Goal: Check status: Check status

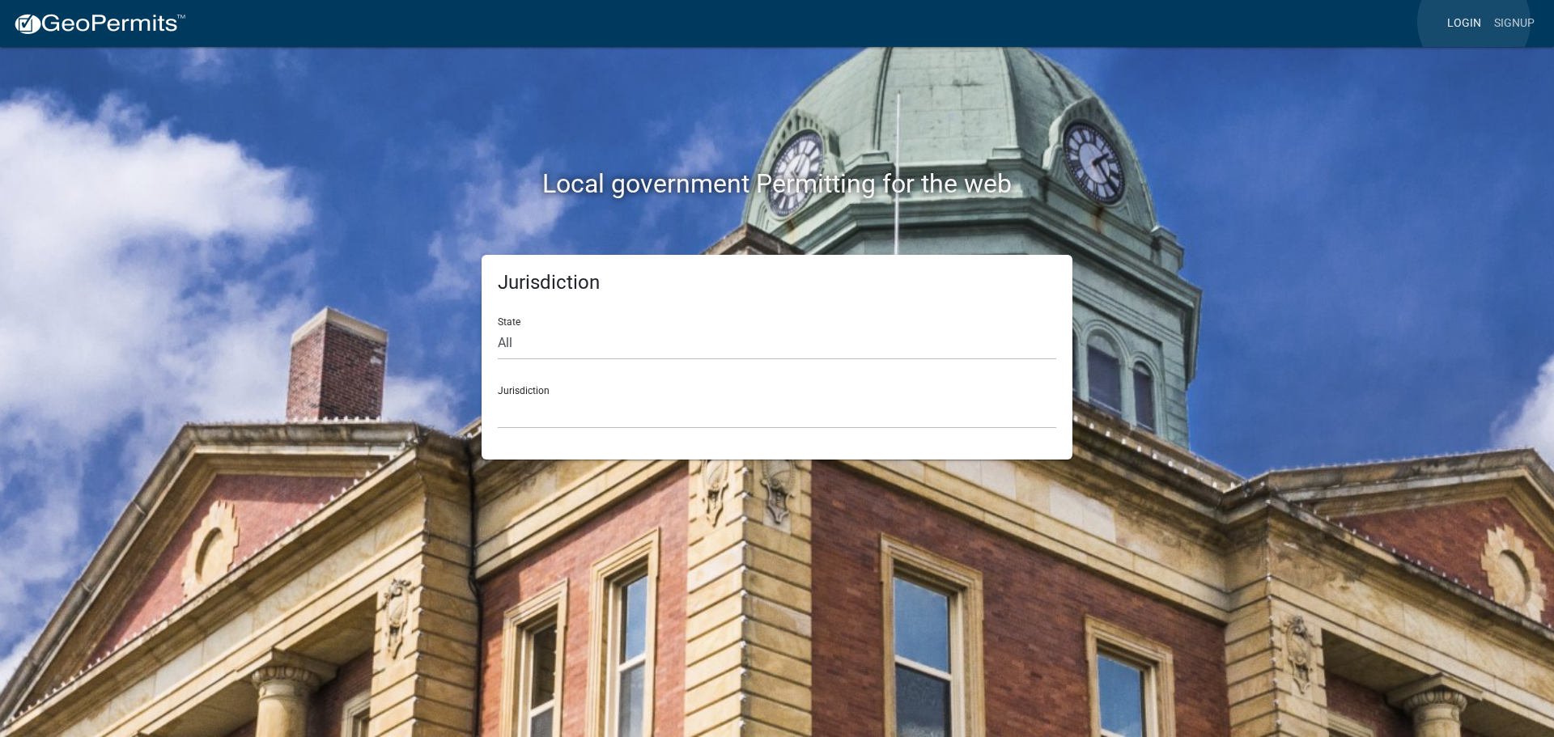
click at [1473, 22] on link "Login" at bounding box center [1463, 23] width 47 height 31
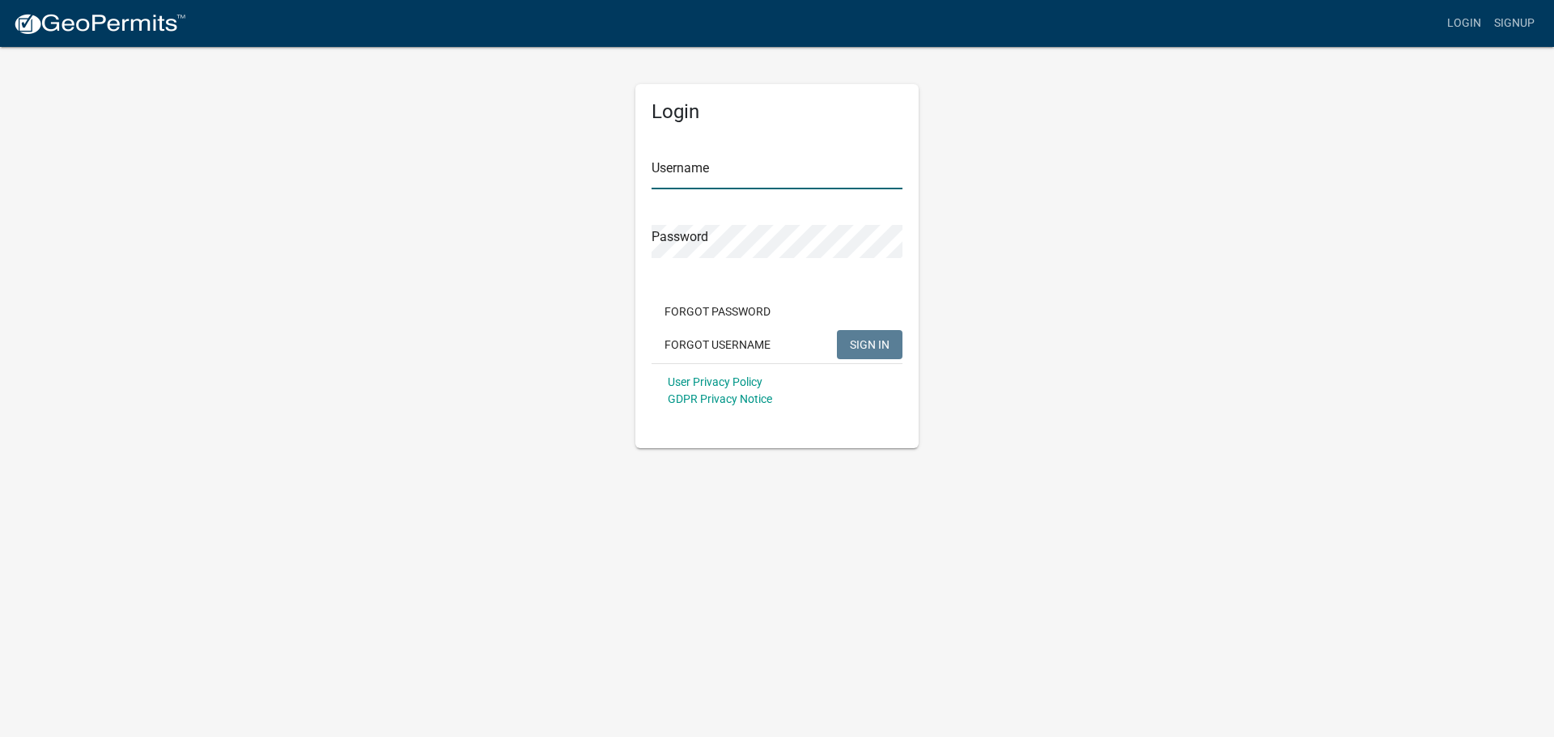
type input "[PERSON_NAME].[PERSON_NAME]"
click at [871, 334] on button "SIGN IN" at bounding box center [870, 344] width 66 height 29
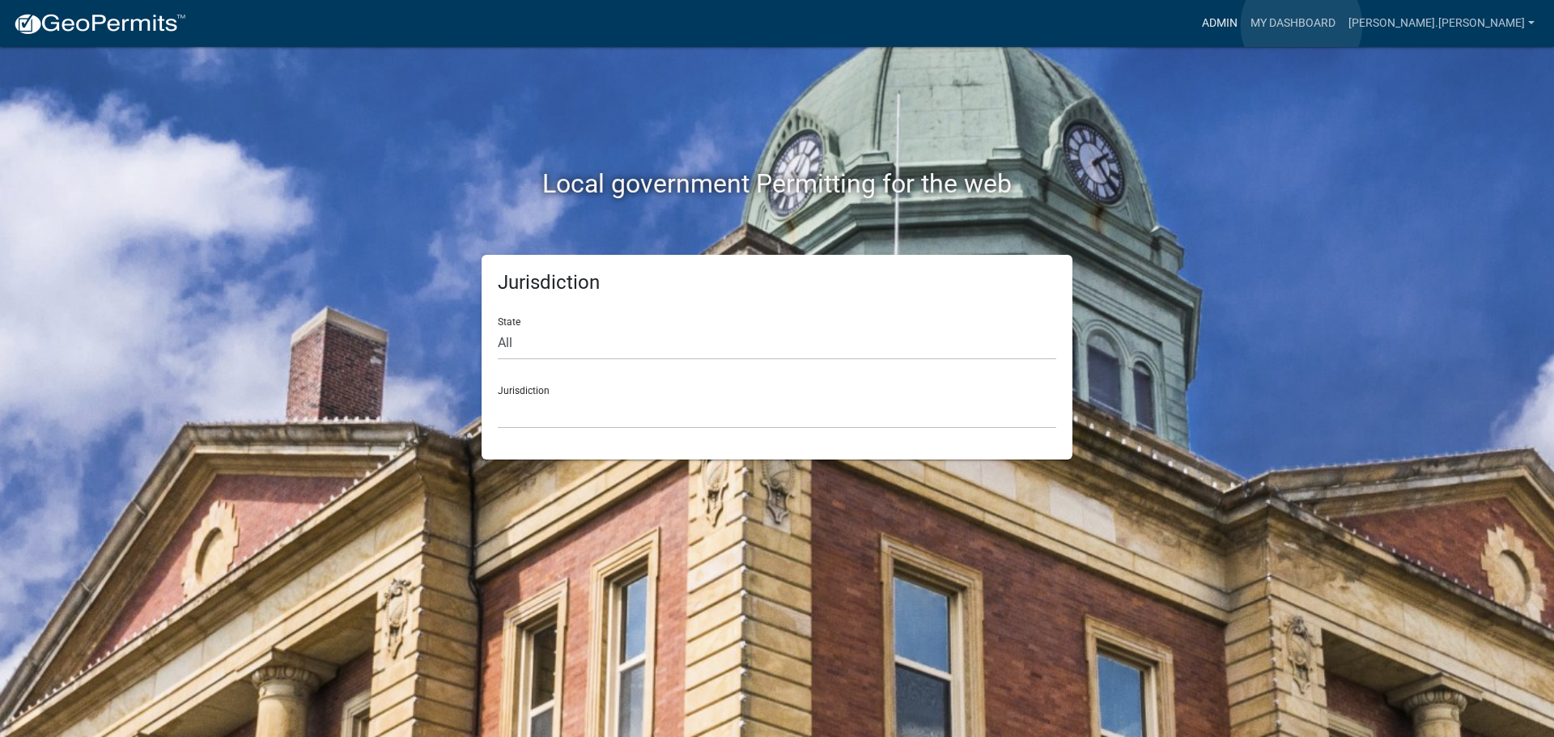
click at [1244, 25] on link "Admin" at bounding box center [1219, 23] width 49 height 31
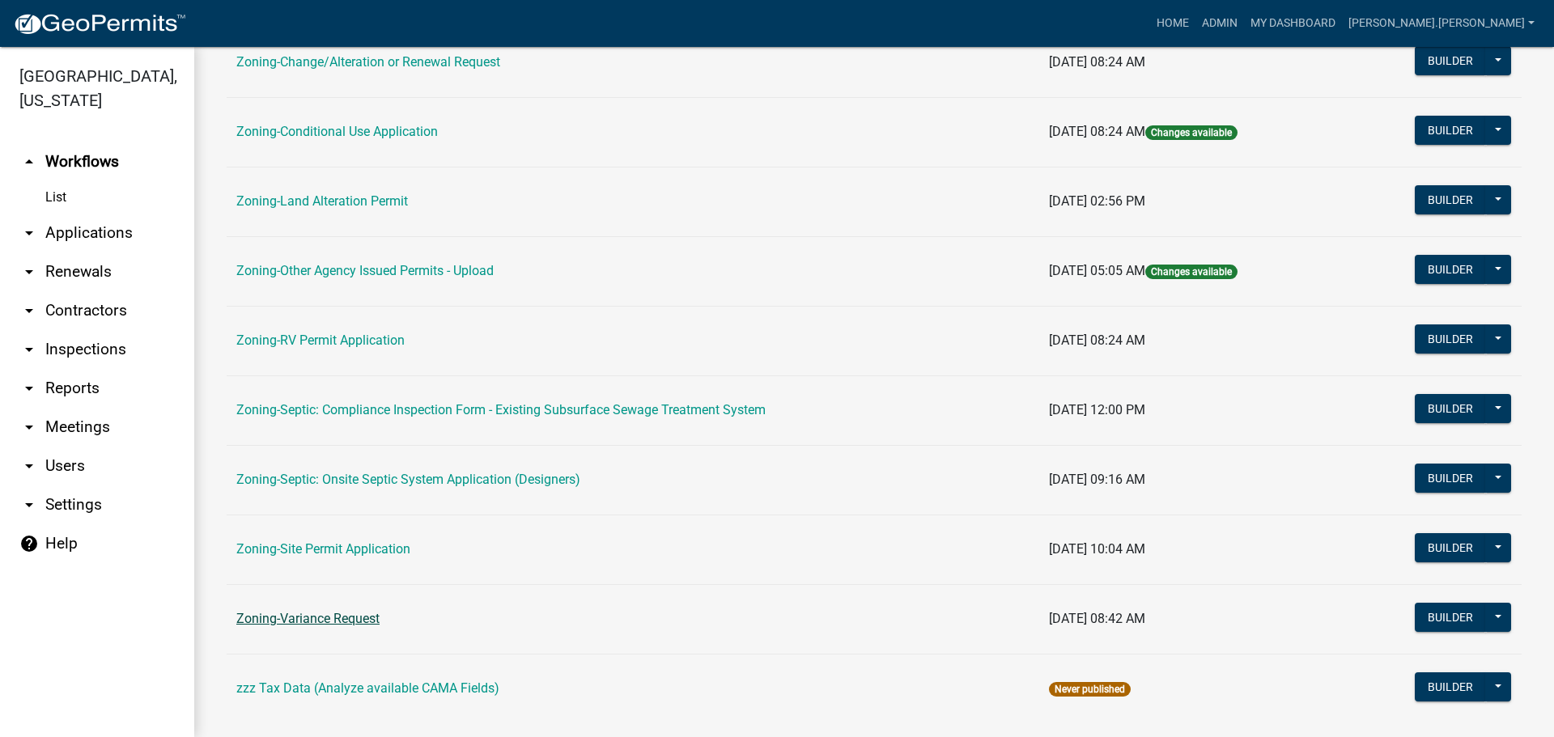
scroll to position [485, 0]
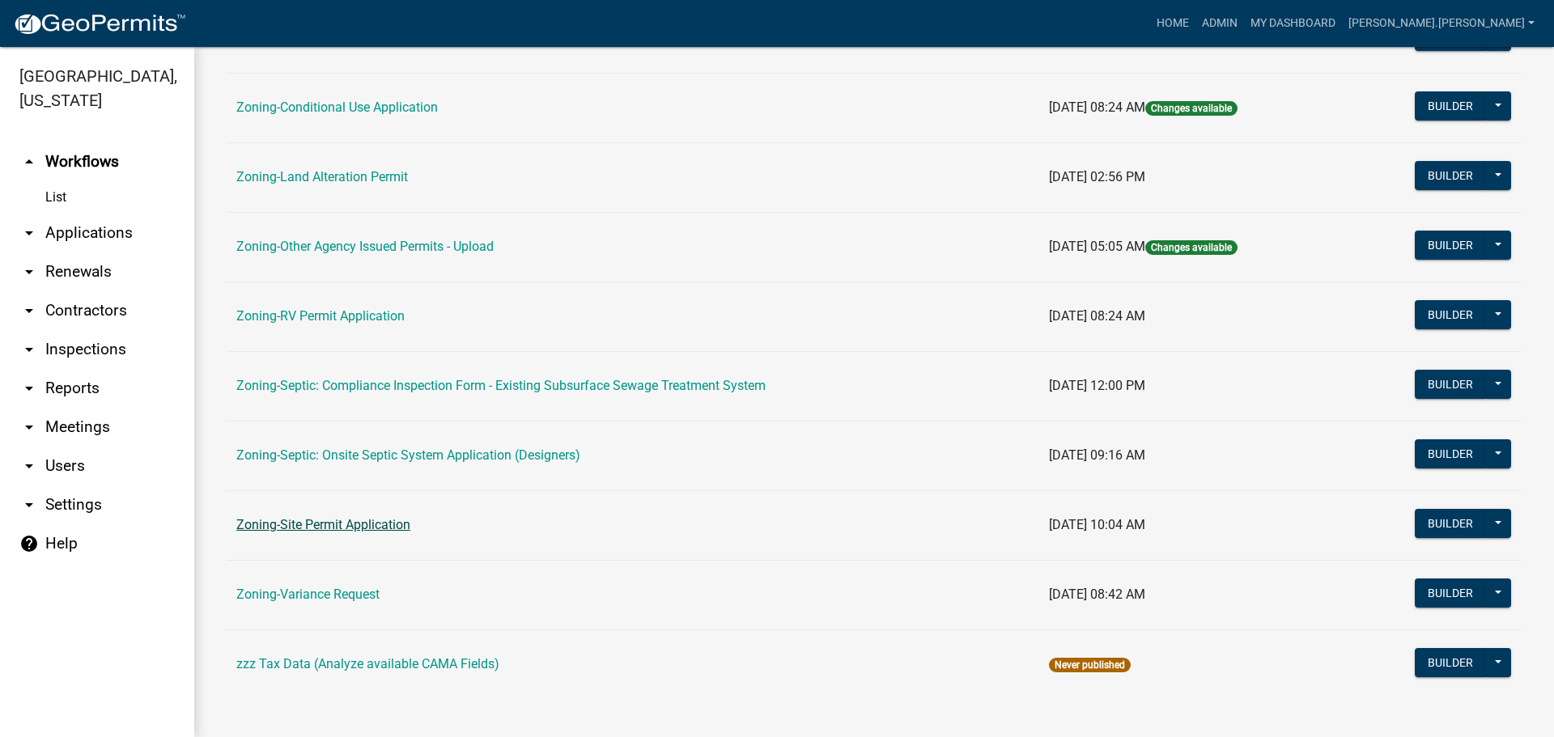
click at [356, 528] on link "Zoning-Site Permit Application" at bounding box center [323, 524] width 174 height 15
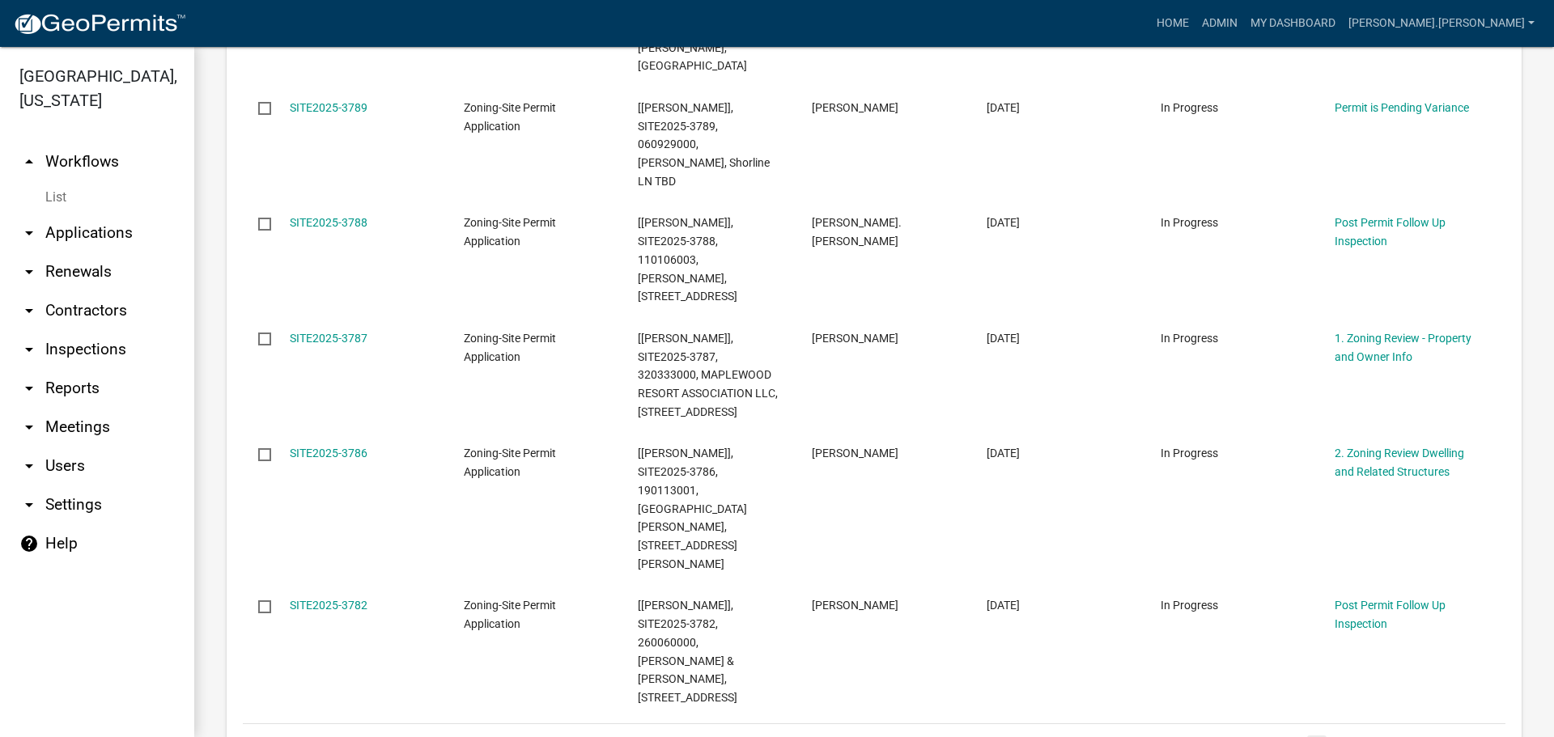
scroll to position [1295, 0]
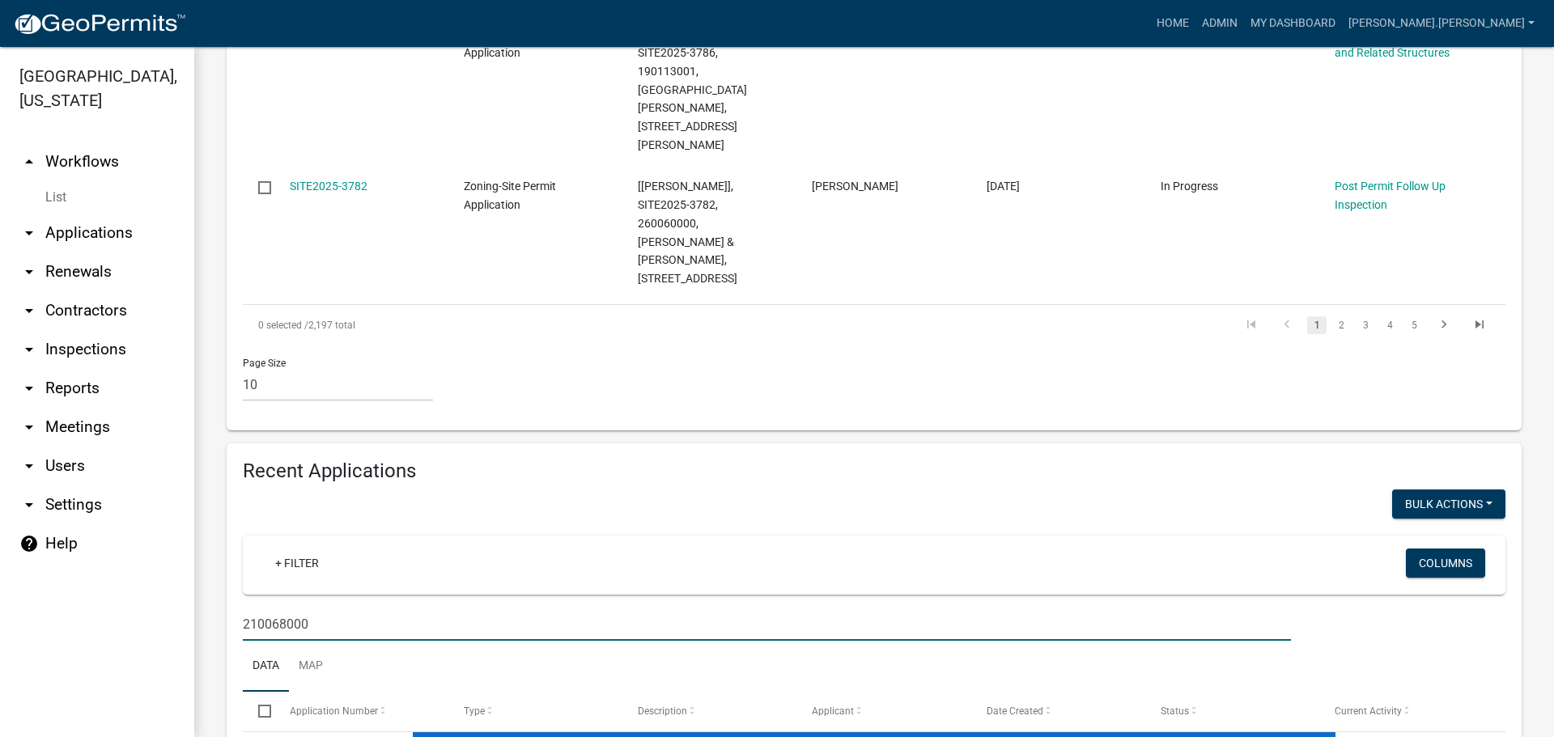
scroll to position [1368, 0]
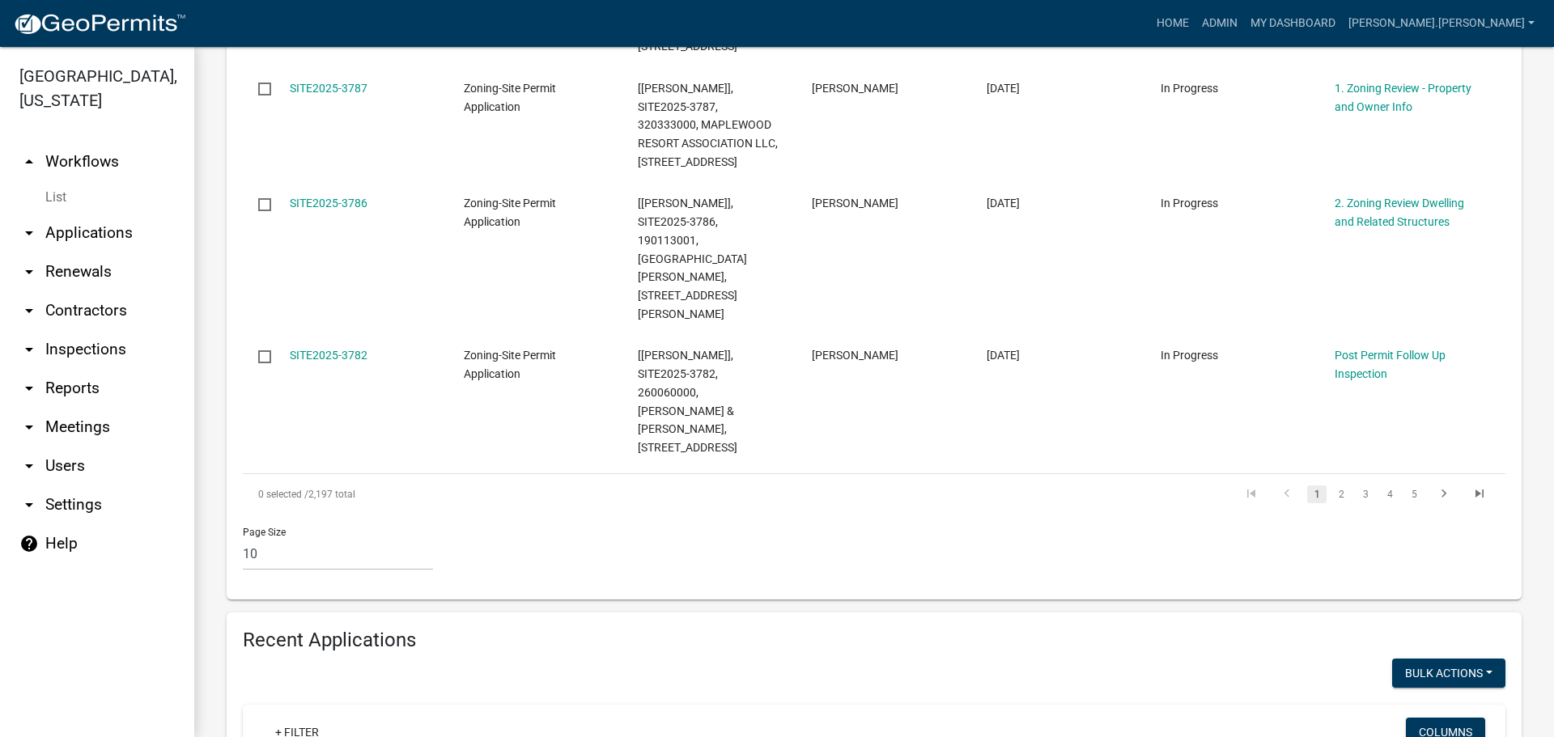
type input "210064000"
